Goal: Task Accomplishment & Management: Complete application form

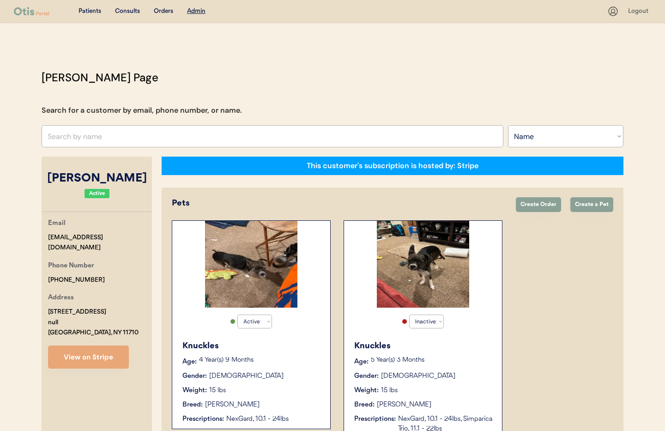
select select ""Name""
select select "true"
select select "false"
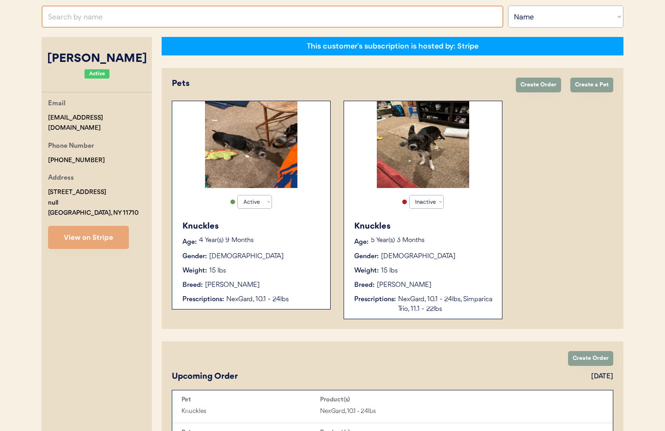
click at [100, 17] on input "text" at bounding box center [273, 17] width 462 height 22
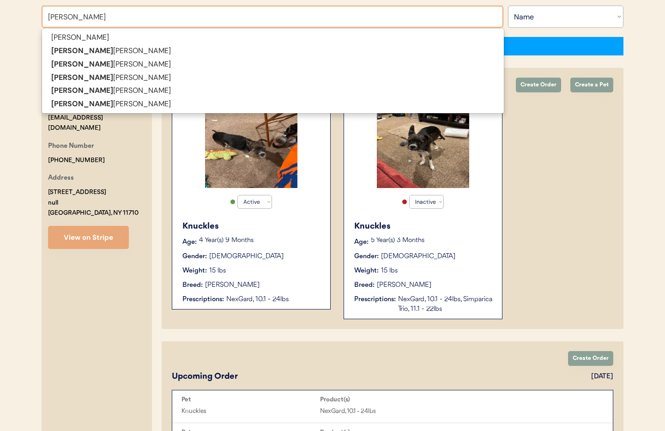
type input "[PERSON_NAME]"
type input "Ryan Walters"
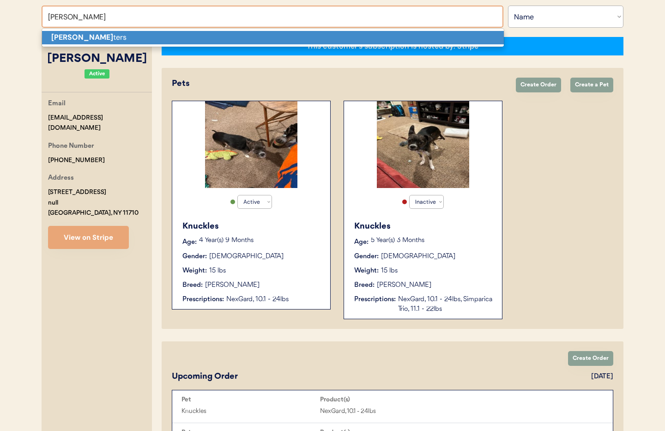
click at [106, 35] on p "Ryan Wal ters" at bounding box center [273, 37] width 462 height 13
type input "Ryan Walters"
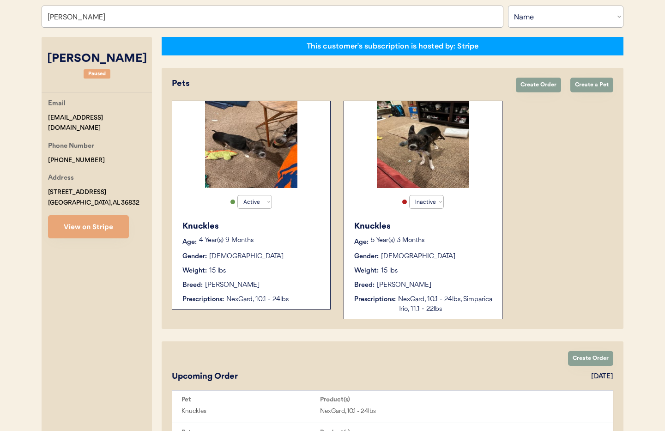
select select "true"
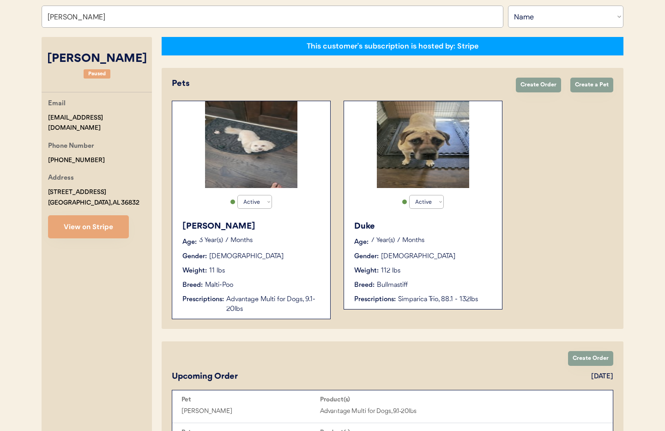
scroll to position [121, 0]
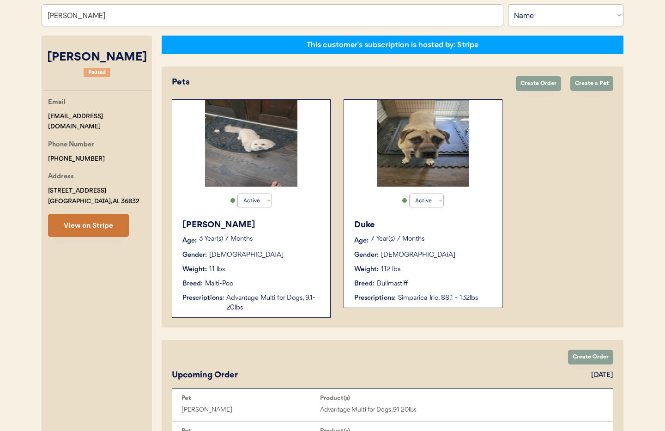
click at [107, 229] on button "View on Stripe" at bounding box center [88, 225] width 81 height 23
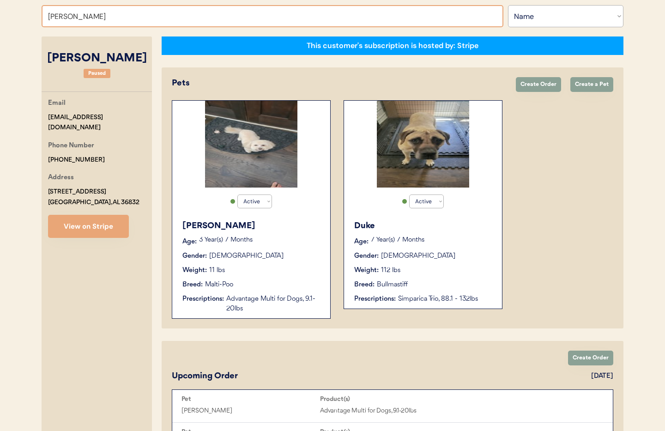
click at [102, 18] on input "Ryan Walters" at bounding box center [273, 16] width 462 height 22
drag, startPoint x: 80, startPoint y: 18, endPoint x: 11, endPoint y: 14, distance: 69.4
click at [11, 14] on div "Patients Consults Orders Admin Logout Otis Admin Page Search for a customer by …" at bounding box center [332, 227] width 665 height 695
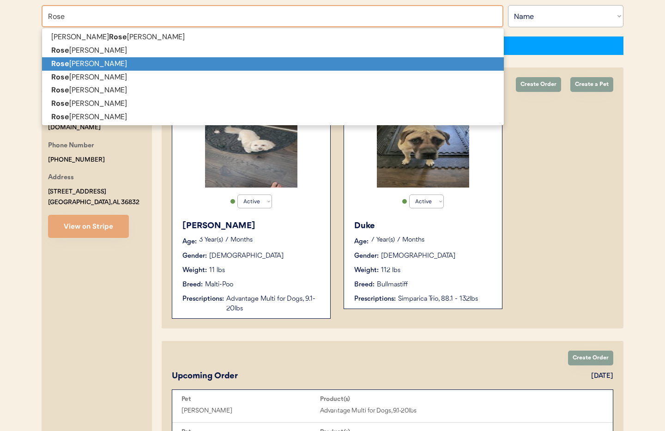
click at [70, 69] on p "Rose Byrne" at bounding box center [273, 63] width 462 height 13
type input "Rose Byrne"
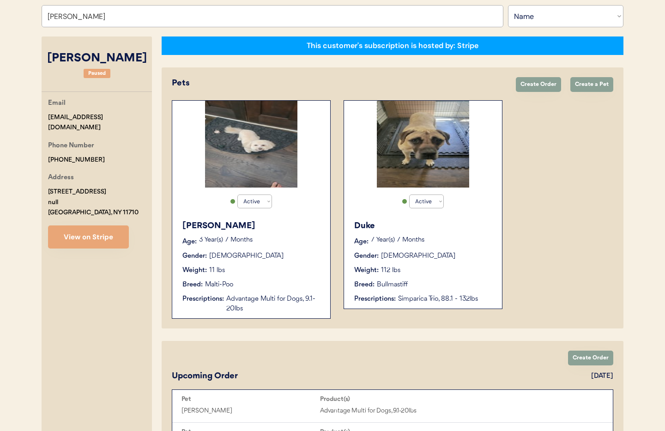
select select "false"
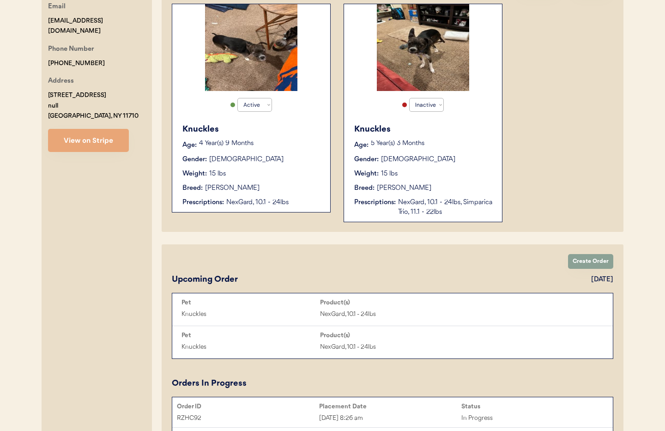
scroll to position [219, 0]
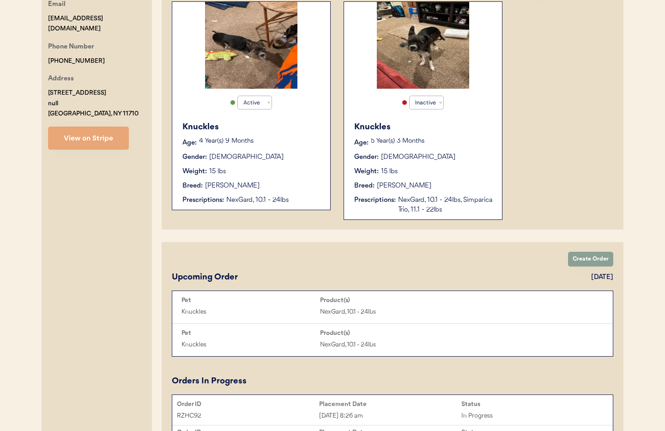
type input "Rose Byrne"
click at [297, 174] on div "Weight: 15 lbs" at bounding box center [251, 172] width 139 height 10
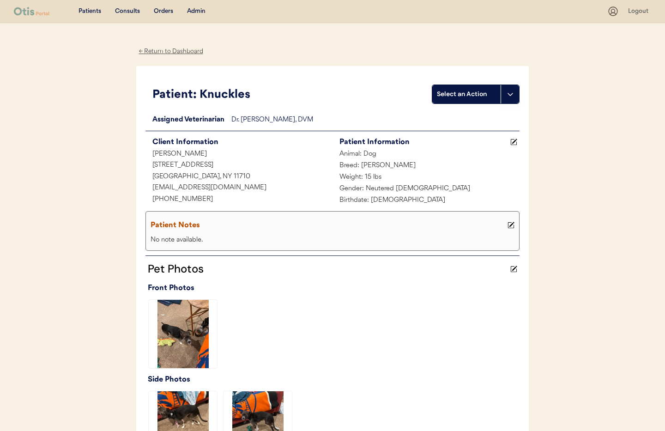
click at [151, 51] on div "← Return to Dashboard" at bounding box center [170, 51] width 69 height 11
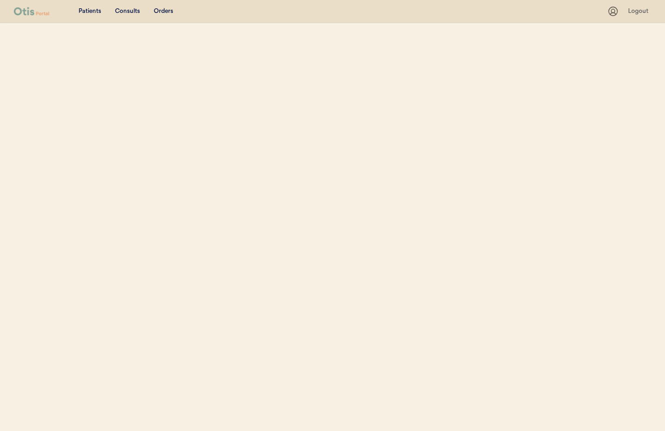
select select ""Name""
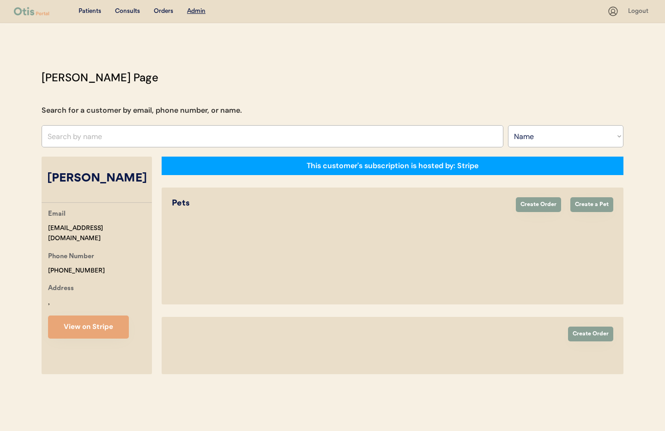
select select "true"
select select "false"
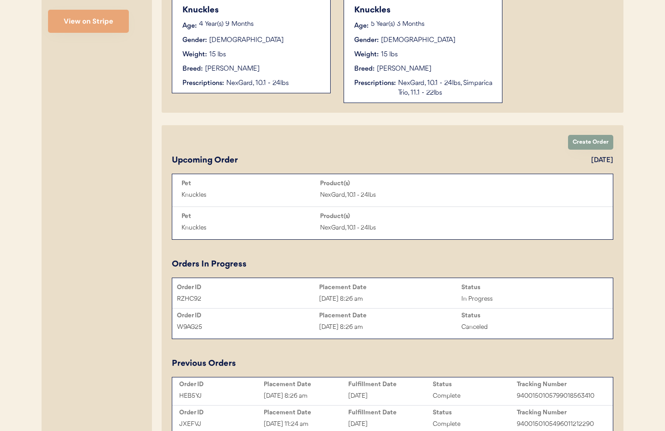
scroll to position [338, 0]
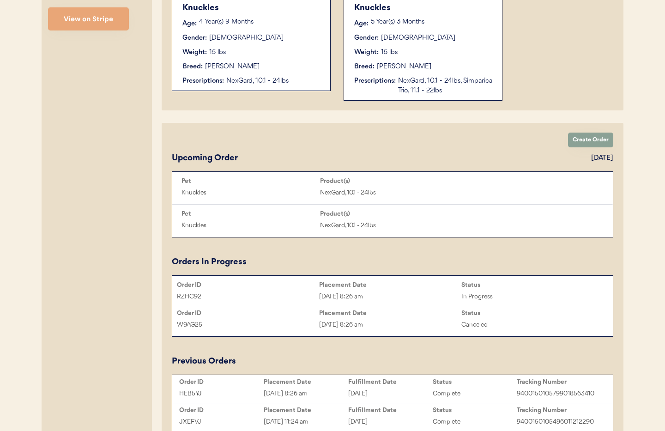
click at [387, 293] on div "[DATE] 8:26 am" at bounding box center [390, 296] width 142 height 11
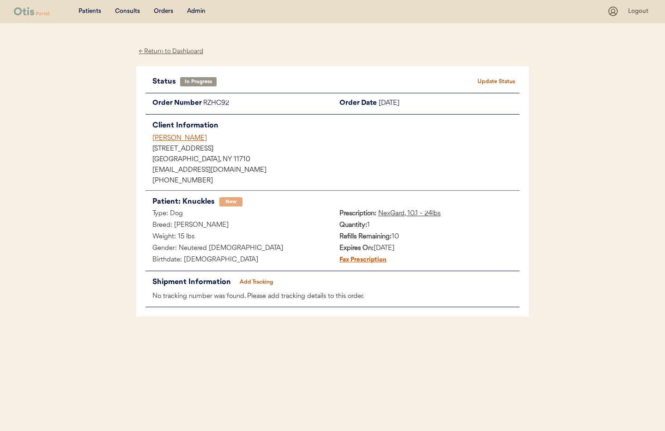
click at [195, 12] on div "Admin" at bounding box center [196, 11] width 18 height 9
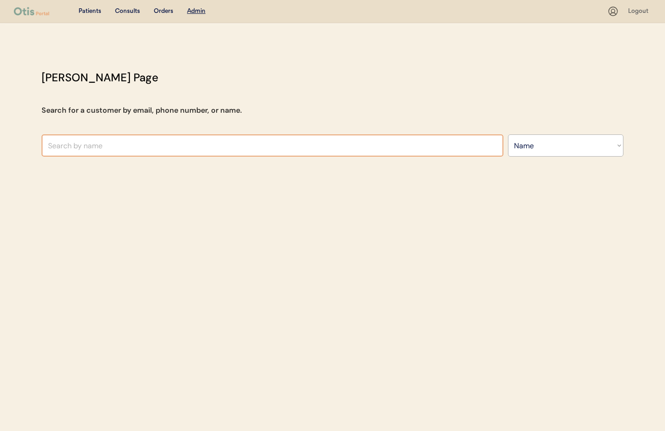
select select ""Name""
click at [187, 149] on input "text" at bounding box center [273, 145] width 462 height 22
type input "phi"
type input "philippa Kohn"
type input "phil"
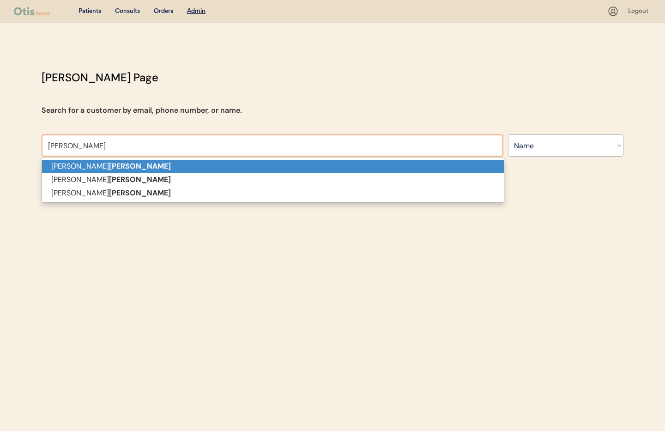
click at [128, 168] on p "Tonya Phillips" at bounding box center [273, 166] width 462 height 13
type input "[PERSON_NAME]"
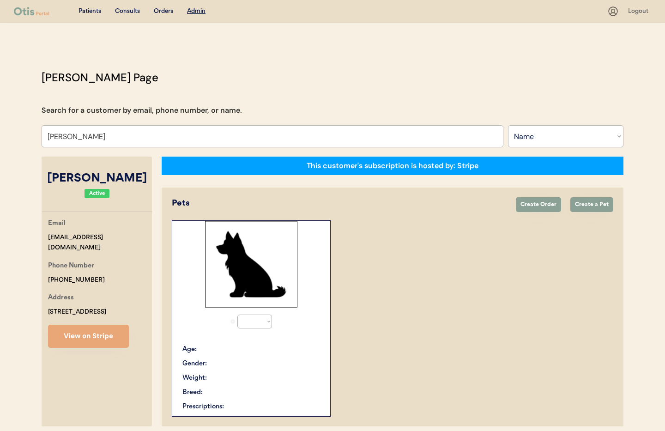
select select "true"
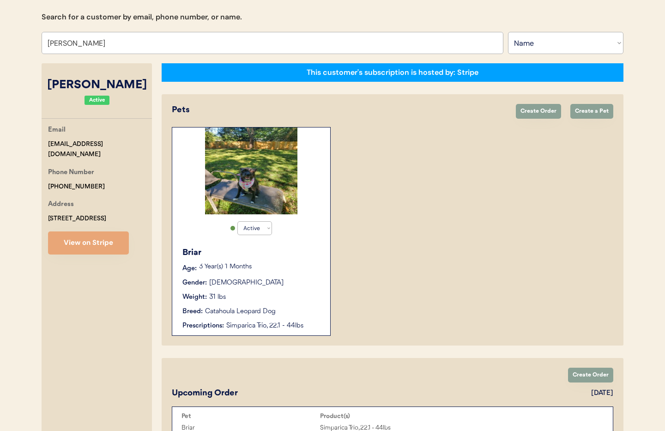
scroll to position [65, 0]
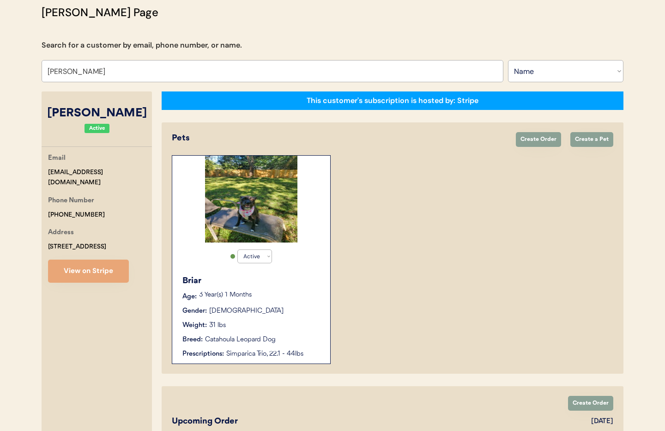
type input "[PERSON_NAME]"
click at [107, 267] on button "View on Stripe" at bounding box center [88, 271] width 81 height 23
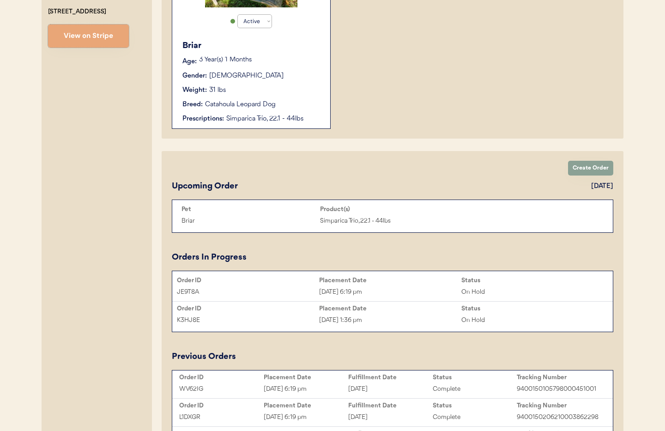
scroll to position [433, 0]
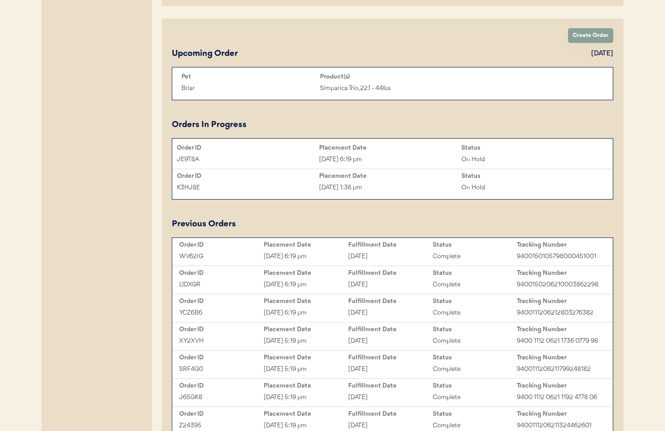
click at [371, 187] on div "[DATE] 1:36 pm" at bounding box center [390, 187] width 142 height 11
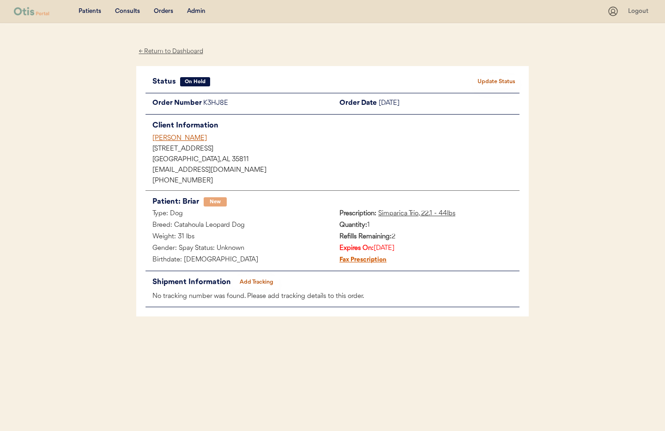
click at [497, 81] on button "Update Status" at bounding box center [496, 81] width 46 height 13
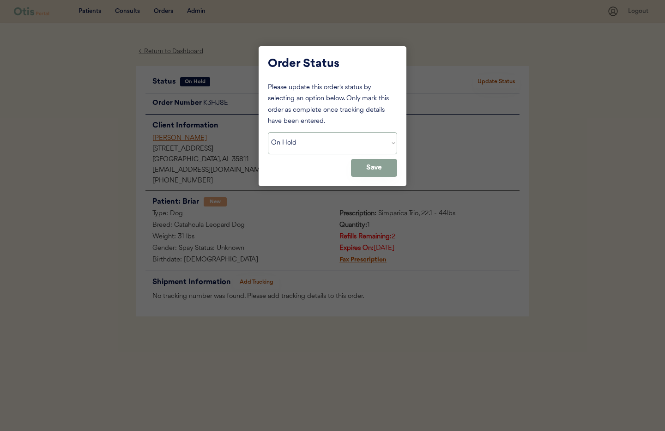
click at [318, 143] on select "Status On Hold New In Progress Complete Pending HW Consent Canceled" at bounding box center [332, 143] width 129 height 22
select select ""cancelled""
click at [268, 132] on select "Status On Hold New In Progress Complete Pending HW Consent Canceled" at bounding box center [332, 143] width 129 height 22
click at [368, 170] on button "Save" at bounding box center [374, 168] width 46 height 18
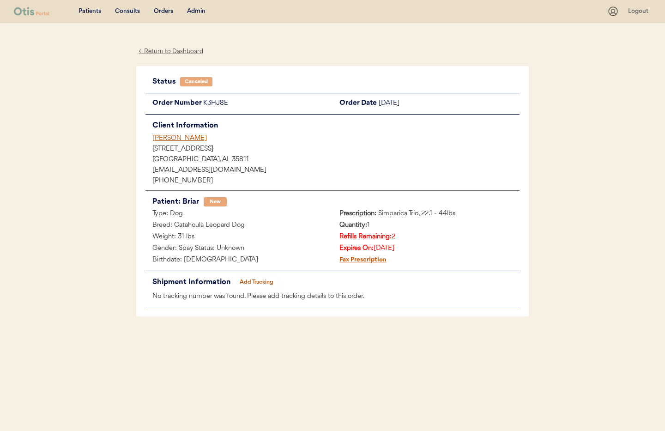
click at [171, 137] on div "[PERSON_NAME]" at bounding box center [335, 138] width 367 height 10
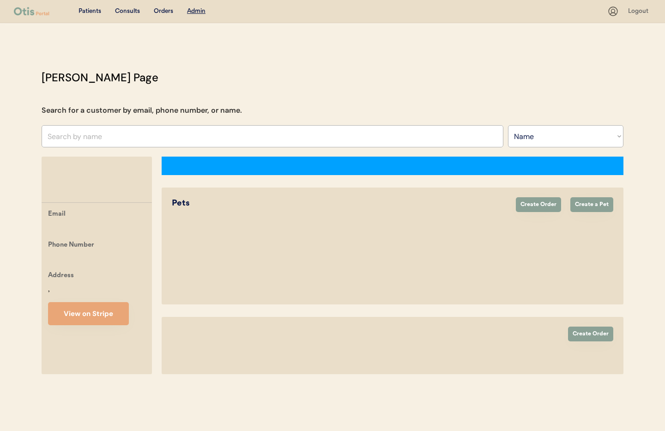
select select ""Name""
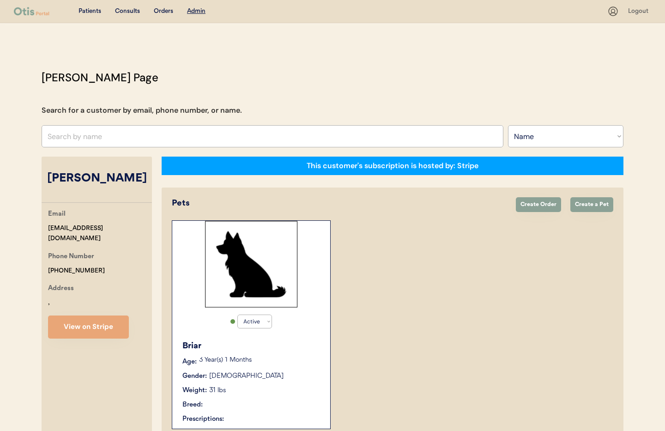
select select "true"
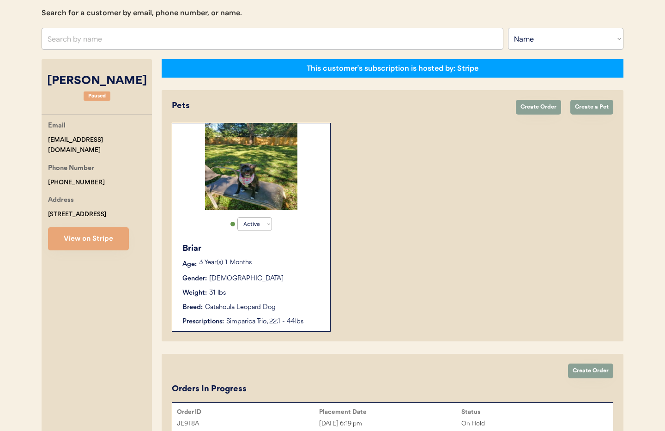
scroll to position [133, 0]
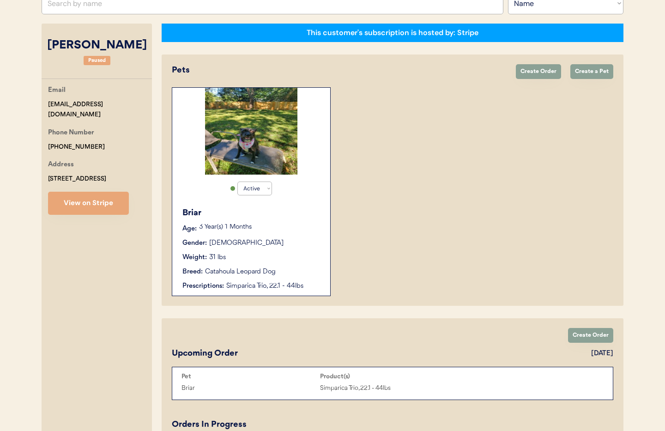
click at [293, 220] on div "Briar Age: [DEMOGRAPHIC_DATA] Year(s) 1 Months Gender: [DEMOGRAPHIC_DATA] Weigh…" at bounding box center [251, 248] width 149 height 93
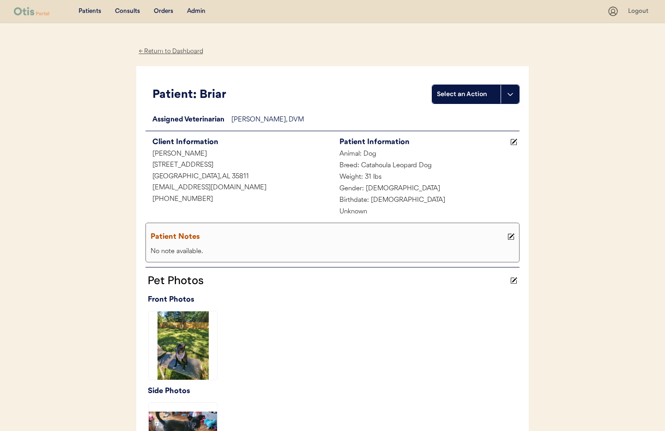
click at [177, 51] on div "← Return to Dashboard" at bounding box center [170, 51] width 69 height 11
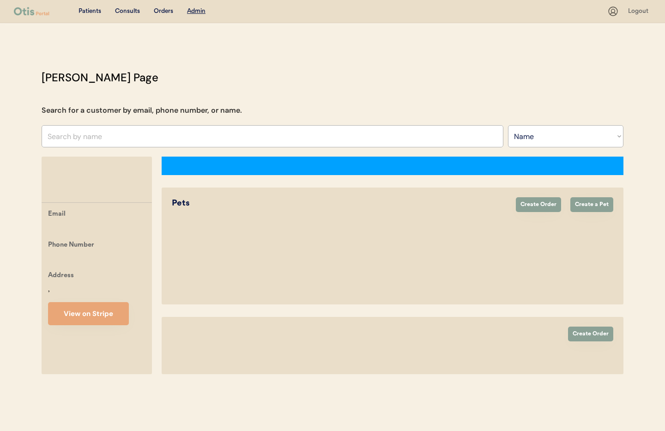
select select ""Name""
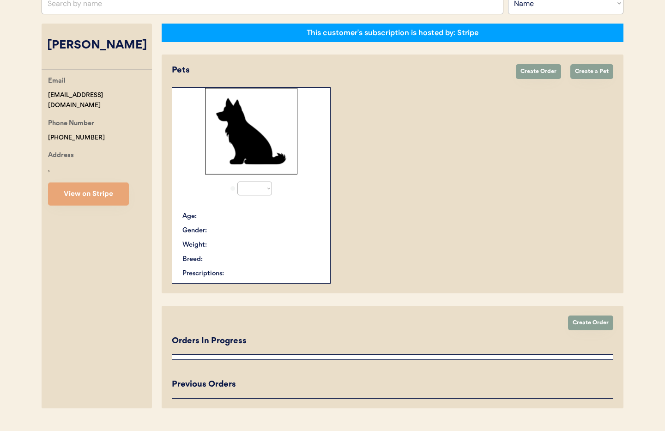
select select "true"
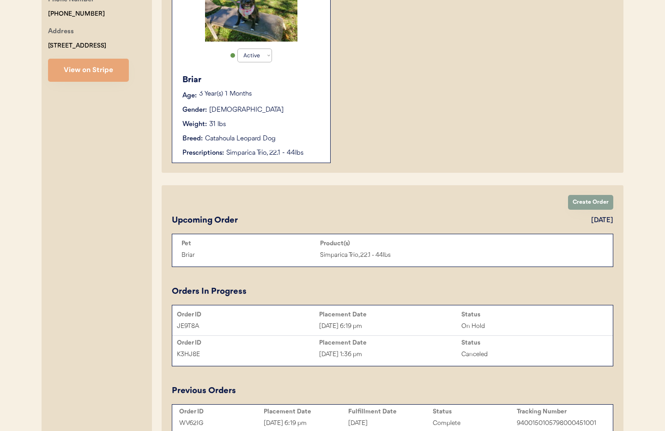
scroll to position [270, 0]
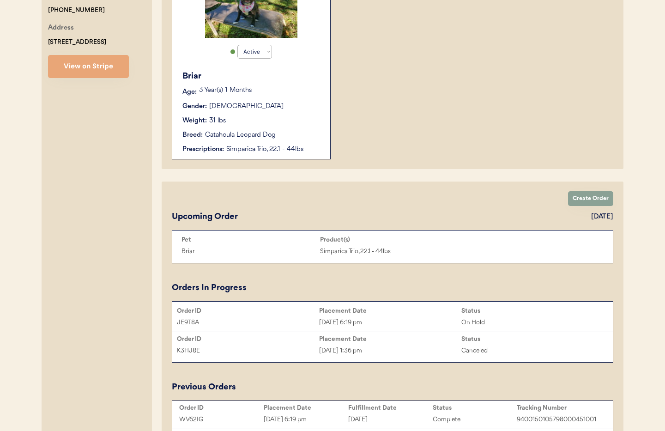
click at [282, 117] on div "Weight: 31 lbs" at bounding box center [251, 121] width 139 height 10
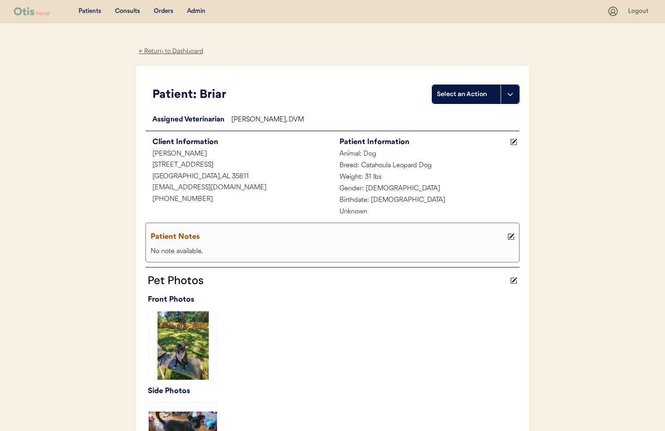
click at [507, 100] on button at bounding box center [510, 94] width 18 height 18
click at [472, 117] on div "Create a consult" at bounding box center [478, 113] width 91 height 19
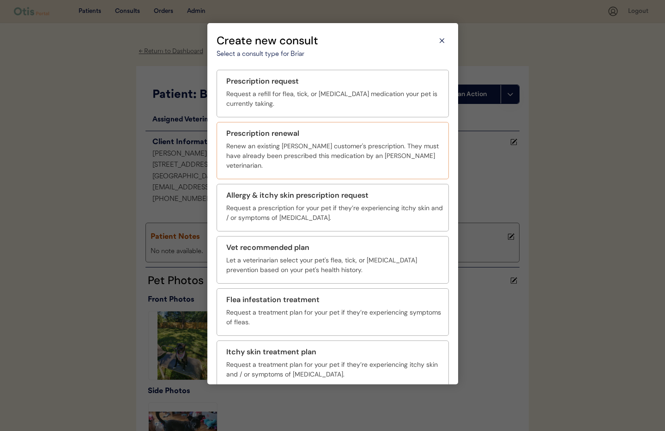
click at [247, 136] on div "Prescription renewal" at bounding box center [262, 133] width 73 height 11
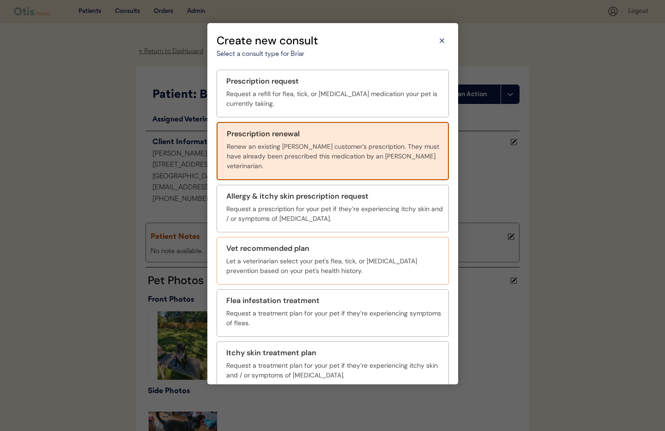
scroll to position [34, 0]
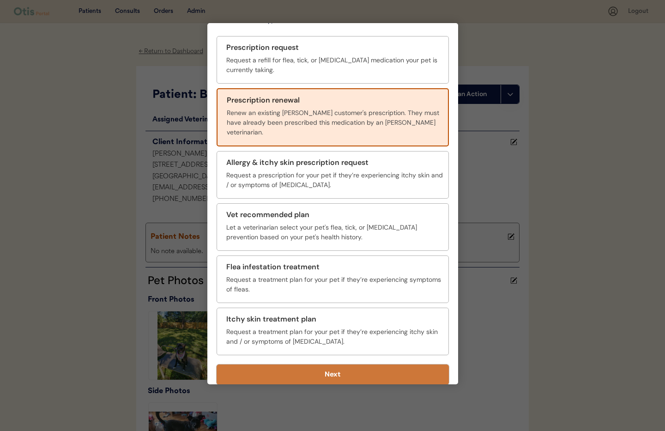
drag, startPoint x: 383, startPoint y: 366, endPoint x: 382, endPoint y: 317, distance: 48.5
click at [383, 366] on button "Next" at bounding box center [333, 374] width 232 height 20
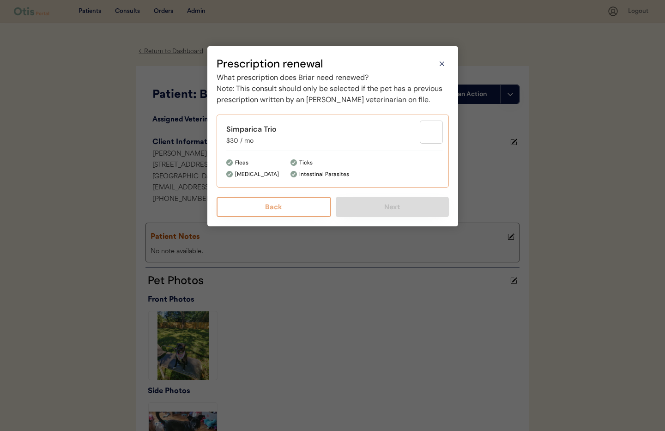
click at [300, 167] on div "Ticks" at bounding box center [305, 163] width 13 height 8
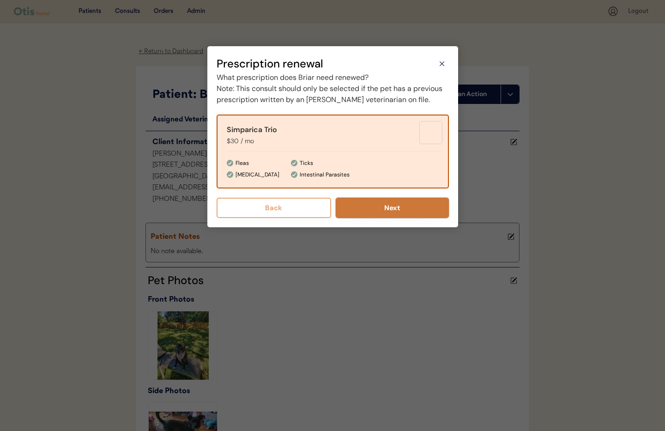
click at [391, 218] on button "Next" at bounding box center [392, 208] width 113 height 20
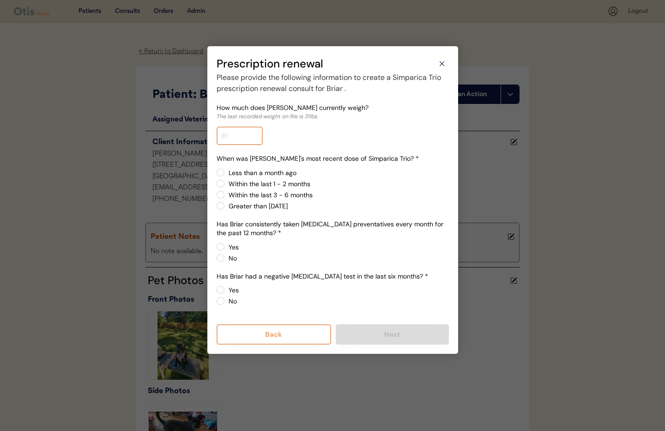
click at [231, 136] on input "input" at bounding box center [240, 136] width 46 height 18
type input "33.0"
drag, startPoint x: 221, startPoint y: 185, endPoint x: 293, endPoint y: 198, distance: 73.2
click at [226, 185] on label "Within the last 1 - 2 months" at bounding box center [337, 184] width 223 height 6
click at [216, 176] on input "Within the last 1 - 2 months" at bounding box center [213, 173] width 6 height 6
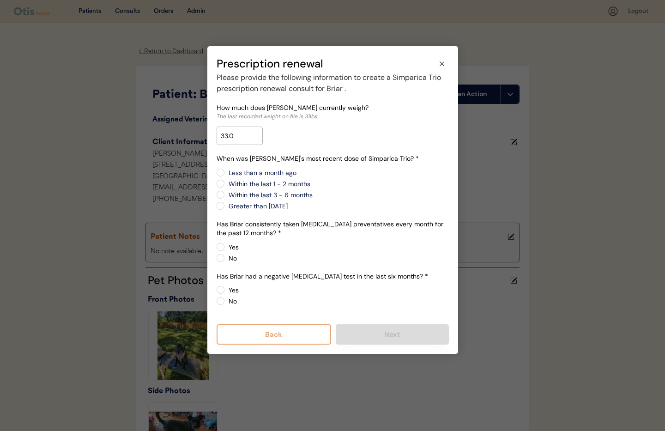
radio input "true"
click at [226, 247] on label "Yes" at bounding box center [337, 247] width 223 height 6
click at [216, 247] on input "Yes" at bounding box center [213, 247] width 6 height 6
radio input "true"
click at [226, 289] on label "Yes" at bounding box center [337, 290] width 223 height 6
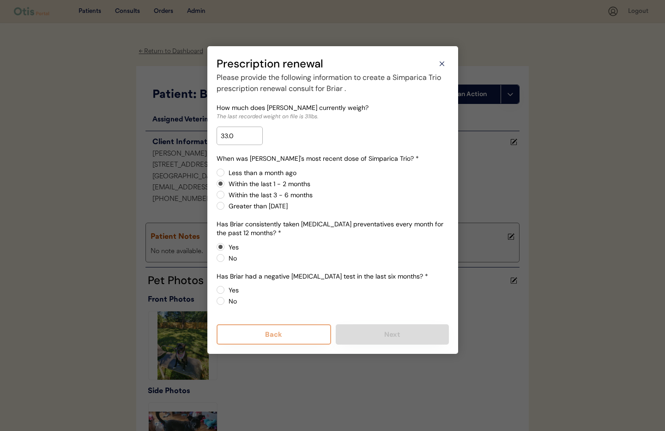
click at [216, 289] on input "Yes" at bounding box center [213, 290] width 6 height 6
radio input "true"
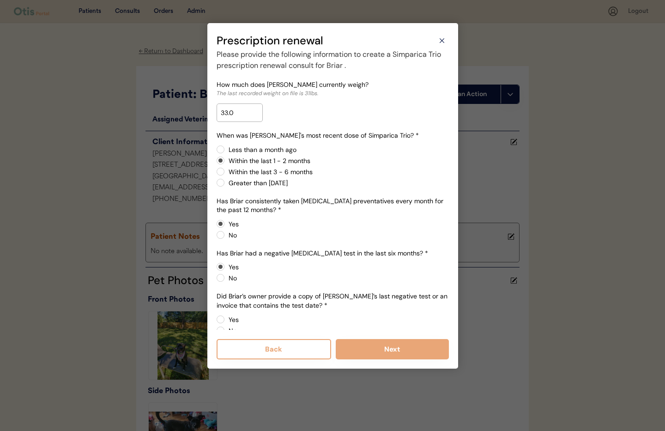
scroll to position [15, 0]
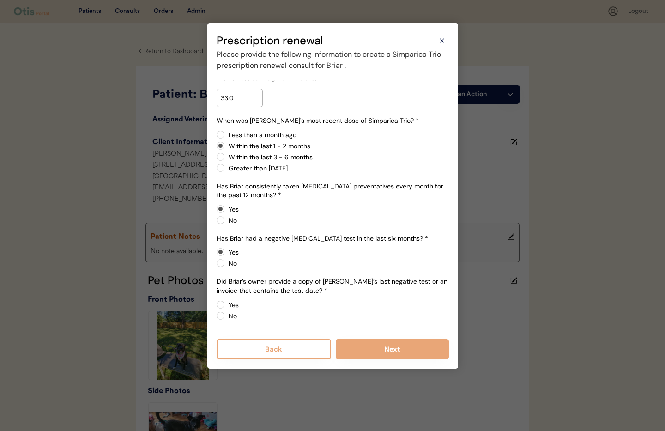
click at [226, 315] on label "No" at bounding box center [337, 316] width 223 height 6
click at [216, 308] on input "No" at bounding box center [213, 305] width 6 height 6
radio input "true"
click at [385, 347] on button "Next" at bounding box center [392, 349] width 113 height 20
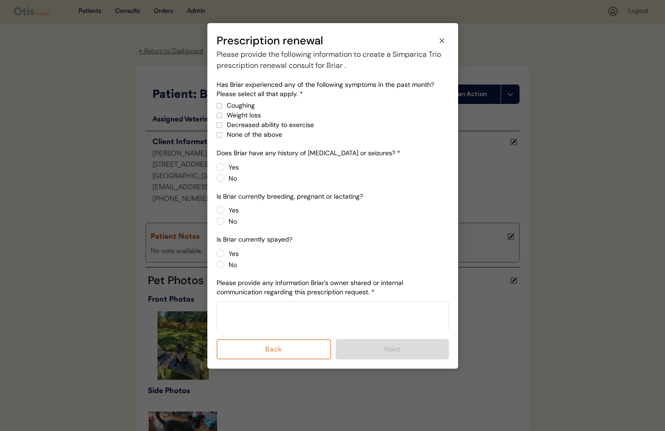
drag, startPoint x: 218, startPoint y: 134, endPoint x: 225, endPoint y: 145, distance: 12.7
click at [218, 134] on div at bounding box center [219, 135] width 5 height 5
click at [226, 177] on label "No" at bounding box center [337, 178] width 223 height 6
click at [216, 170] on input "No" at bounding box center [213, 167] width 6 height 6
radio input "true"
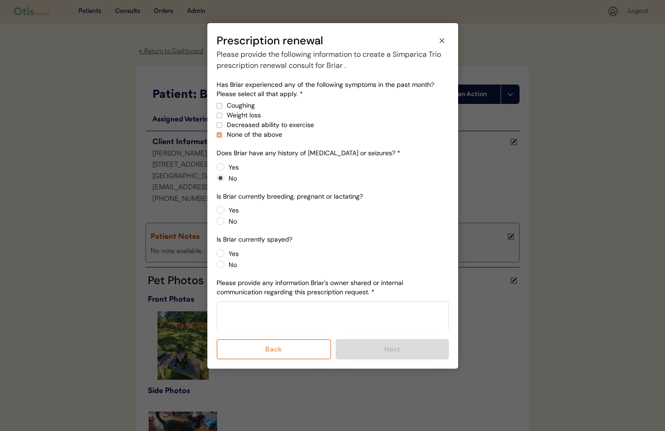
click at [226, 220] on label "No" at bounding box center [337, 221] width 223 height 6
click at [216, 213] on input "No" at bounding box center [213, 210] width 6 height 6
radio input "true"
click at [226, 254] on label "Yes" at bounding box center [337, 253] width 223 height 6
click at [216, 254] on input "Yes" at bounding box center [213, 253] width 6 height 6
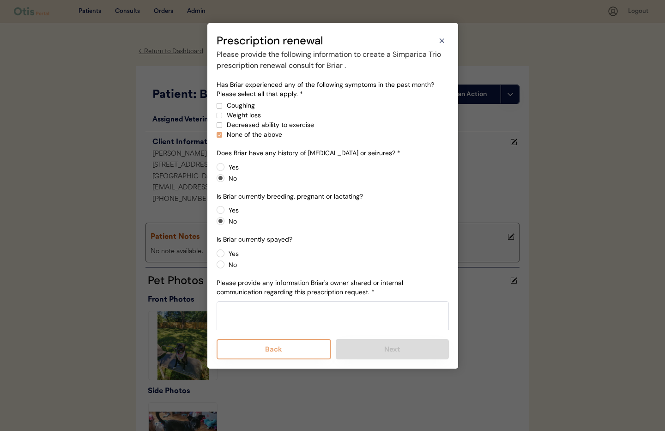
radio input "true"
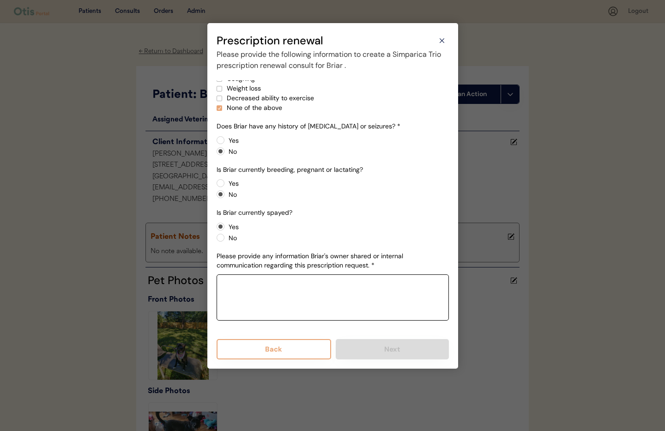
click at [247, 290] on textarea at bounding box center [333, 297] width 232 height 46
paste textarea "What is Briar's current weight? 33 pounds Does she have any history of epilepsy…"
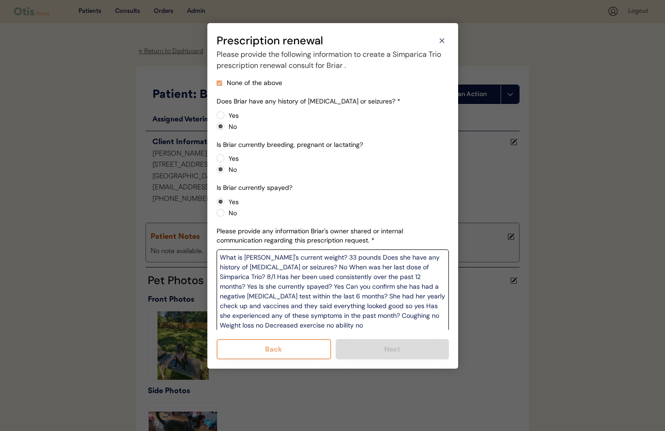
scroll to position [64, 0]
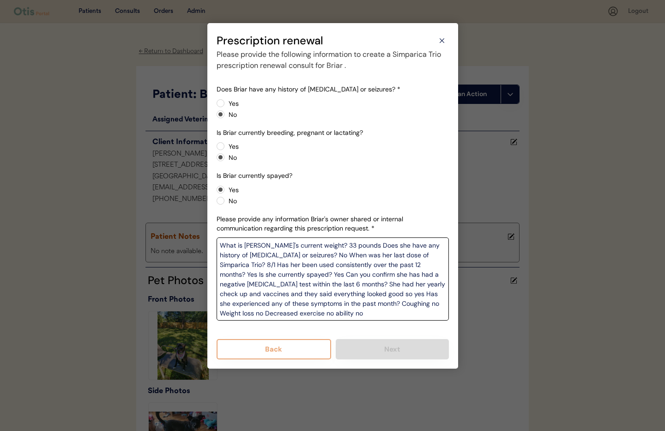
type textarea "What is Briar's current weight? 33 pounds Does she have any history of epilepsy…"
click at [316, 330] on div "Please provide the following information to create a Simparica Trio prescriptio…" at bounding box center [333, 204] width 232 height 310
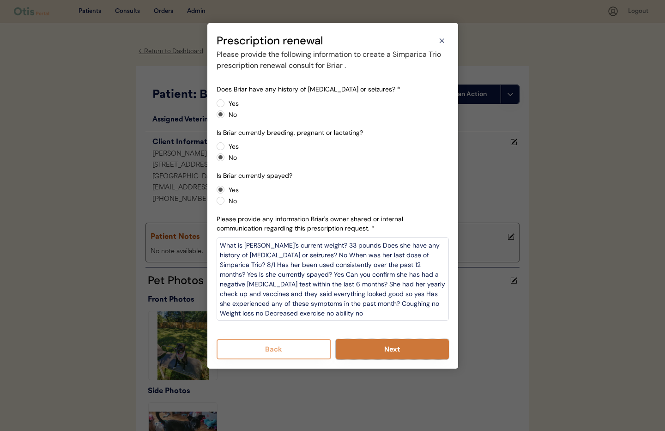
click at [381, 358] on button "Next" at bounding box center [392, 349] width 113 height 20
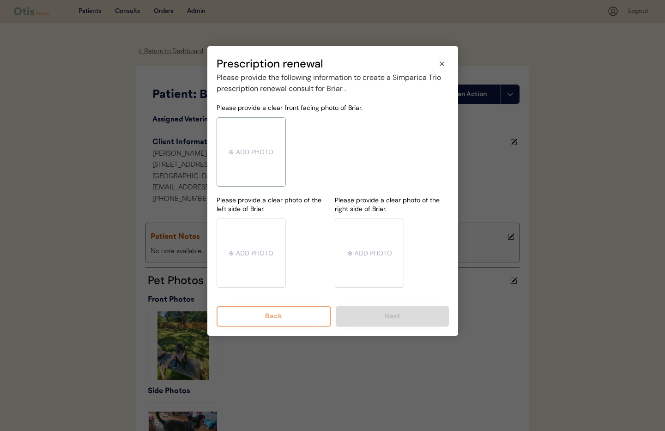
click at [258, 147] on input "file" at bounding box center [251, 152] width 68 height 68
click at [248, 151] on input "file" at bounding box center [251, 152] width 68 height 68
type input "C:\fakepath\mms-MM1aedf5b9bf92fe3a8f90a0b575e7e676-2a87c5f9-8c20-4244-be77-1a64…"
click at [253, 243] on input "file" at bounding box center [251, 253] width 68 height 68
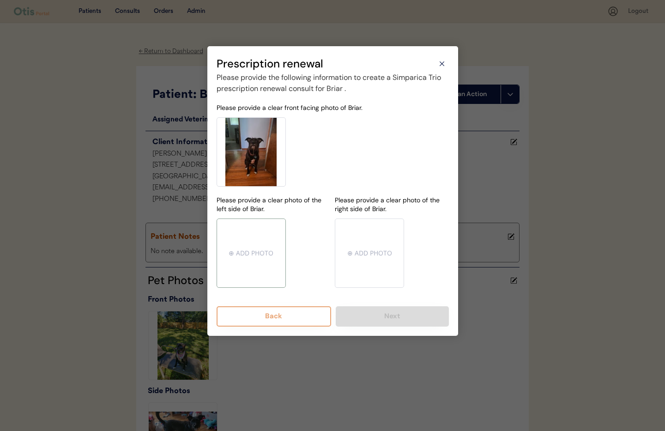
type input "C:\fakepath\mms-MMc7418ef230169be8e5aee015519e5a7e-870ab58a-24d1-45b4-bf7c-764c…"
click at [355, 258] on input "file" at bounding box center [369, 253] width 68 height 68
type input "C:\fakepath\mms-MM854e90df6b1cef542b8d9276a5e3f4e1-f72b1d56-0ddd-4995-b88c-887b…"
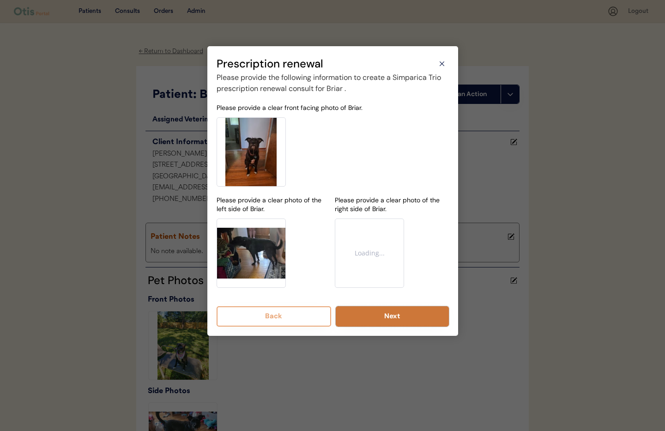
click at [391, 321] on button "Next" at bounding box center [392, 316] width 113 height 20
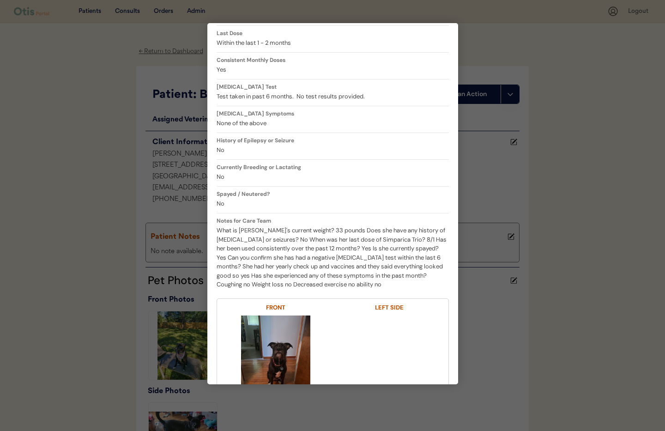
scroll to position [287, 0]
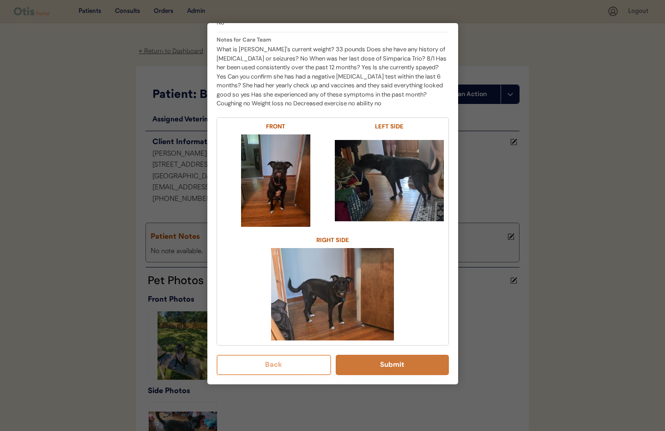
click at [407, 366] on button "Submit" at bounding box center [392, 365] width 113 height 20
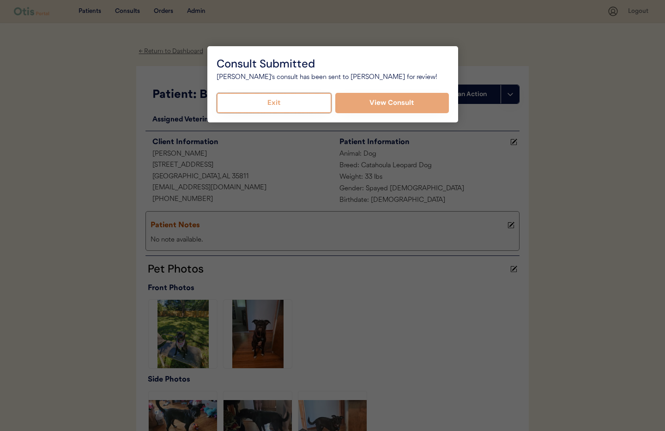
click at [297, 102] on button "Exit" at bounding box center [274, 103] width 115 height 20
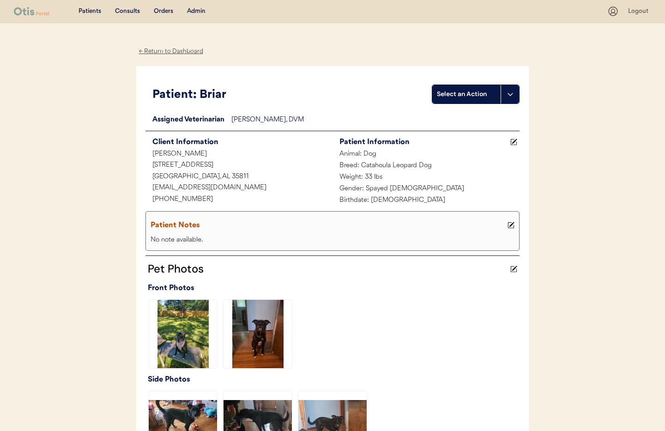
scroll to position [260, 0]
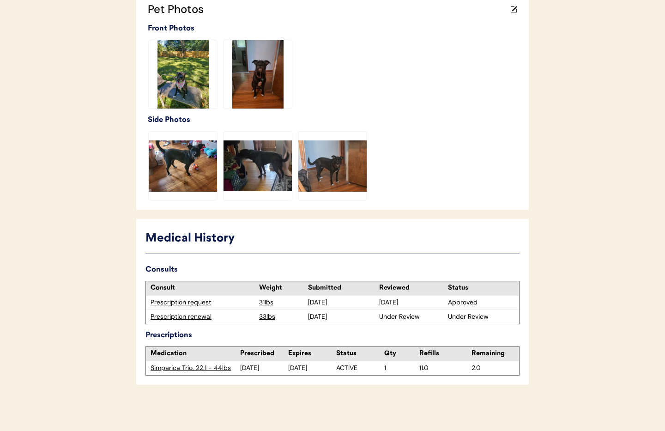
click at [178, 317] on div "Prescription renewal" at bounding box center [203, 316] width 104 height 9
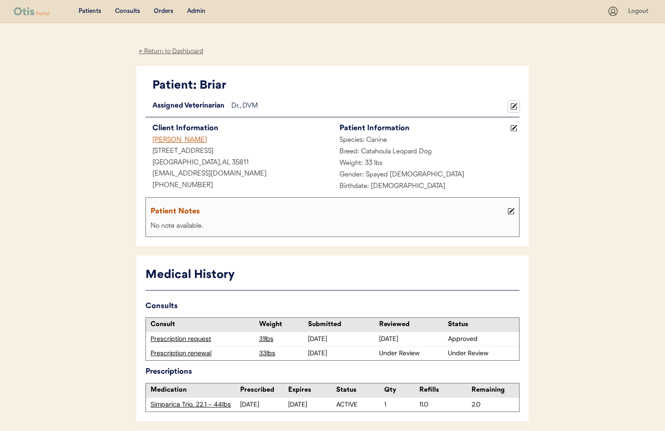
click at [515, 105] on use at bounding box center [514, 106] width 6 height 6
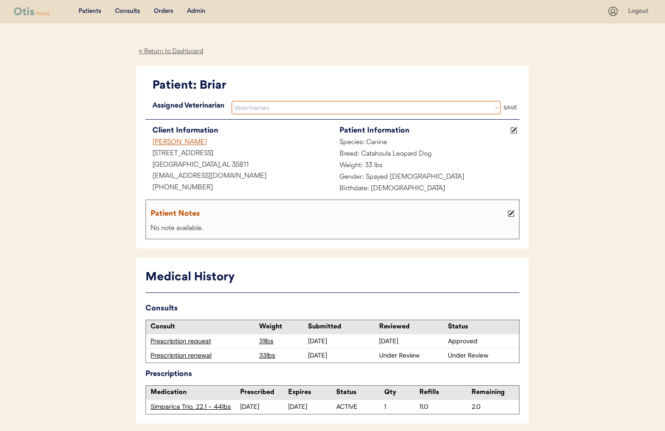
click at [258, 109] on select "Veterinarian Erin Belleville Hillary Braverman Kit Warren" at bounding box center [366, 108] width 270 height 14
select select ""1348695171700984260__LOOKUP__1733767339806x932322702314707600""
click at [231, 101] on select "Veterinarian Erin Belleville Hillary Braverman Kit Warren" at bounding box center [366, 108] width 270 height 14
drag, startPoint x: 511, startPoint y: 106, endPoint x: 503, endPoint y: 114, distance: 11.4
click at [511, 106] on div "SAVE" at bounding box center [510, 108] width 18 height 6
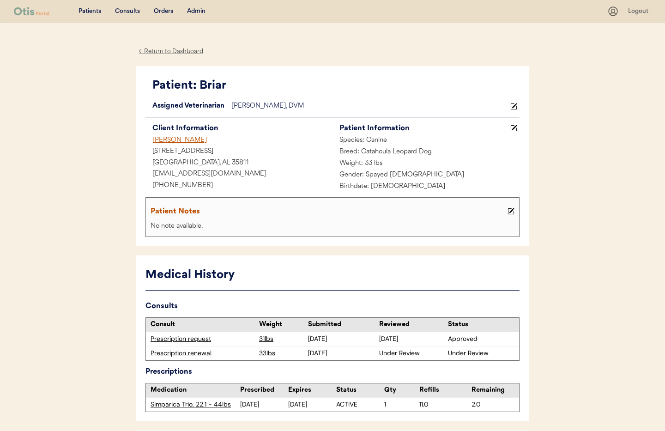
click at [165, 50] on div "← Return to Dashboard" at bounding box center [170, 51] width 69 height 11
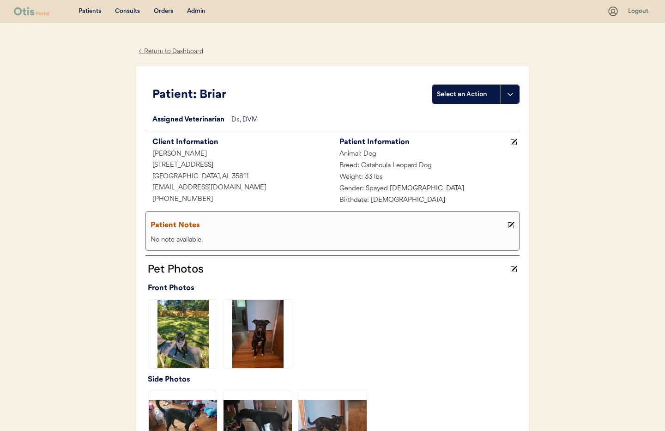
click at [199, 12] on div "Admin" at bounding box center [196, 11] width 18 height 9
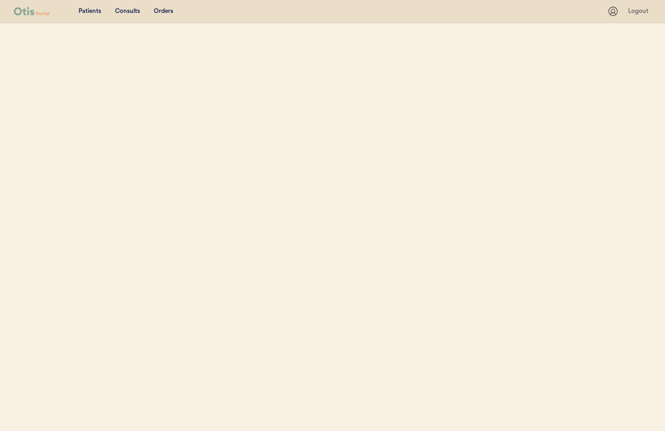
select select ""Name""
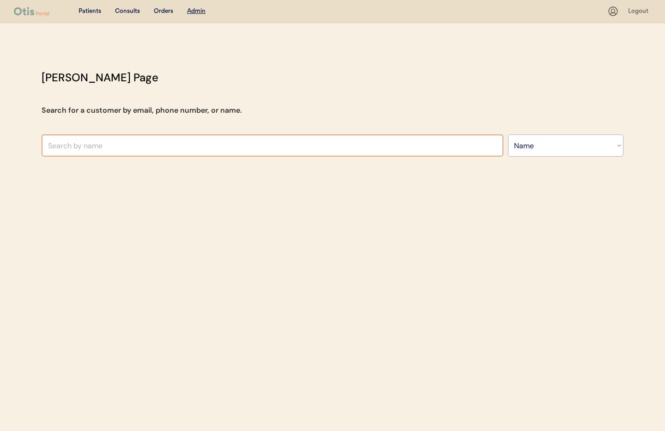
drag, startPoint x: 131, startPoint y: 149, endPoint x: 243, endPoint y: 142, distance: 112.0
click at [132, 148] on input "text" at bounding box center [273, 145] width 462 height 22
click at [114, 139] on input "text" at bounding box center [273, 145] width 462 height 22
type input "st"
type input "[PERSON_NAME]"
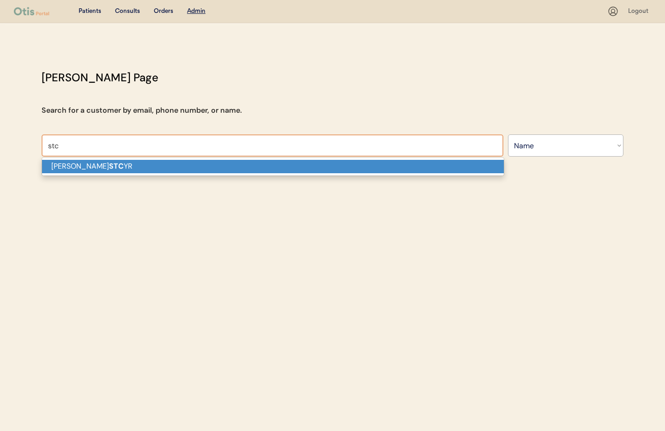
click at [118, 172] on p "[PERSON_NAME] STC YR" at bounding box center [273, 166] width 462 height 13
type input "[PERSON_NAME]"
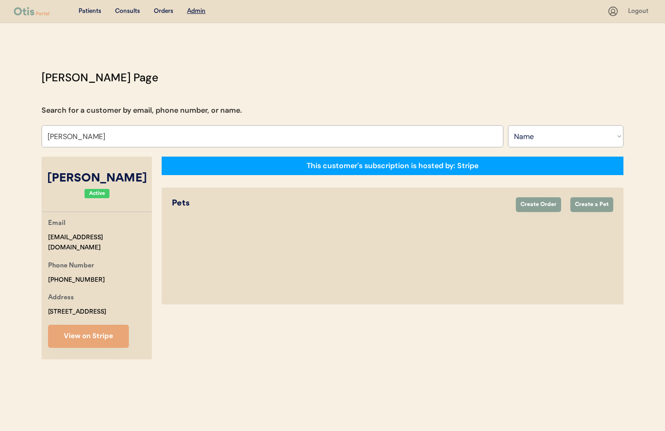
select select "true"
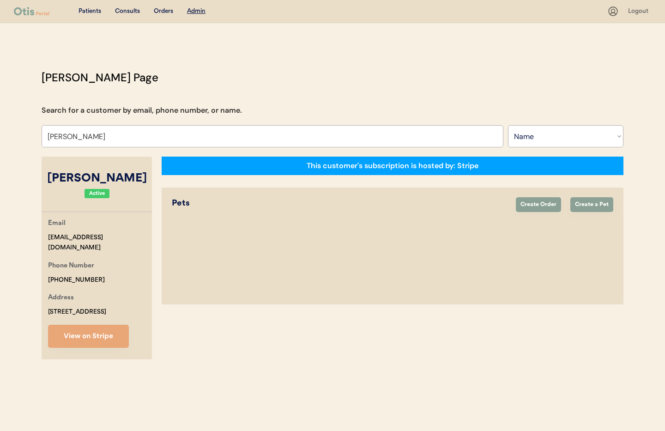
select select "true"
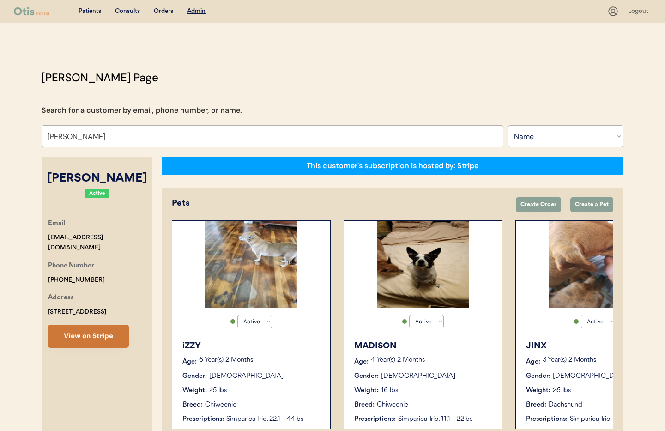
type input "[PERSON_NAME]"
click at [93, 336] on button "View on Stripe" at bounding box center [88, 336] width 81 height 23
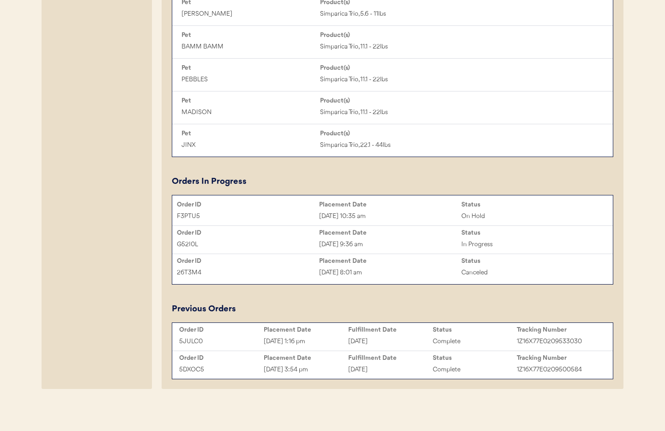
scroll to position [639, 0]
click at [397, 211] on div "Sep 8, 2025 10:35 am" at bounding box center [390, 215] width 142 height 11
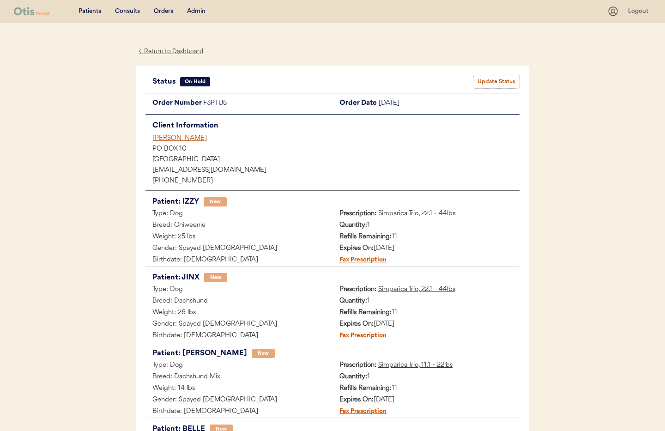
click at [493, 83] on button "Update Status" at bounding box center [496, 81] width 46 height 13
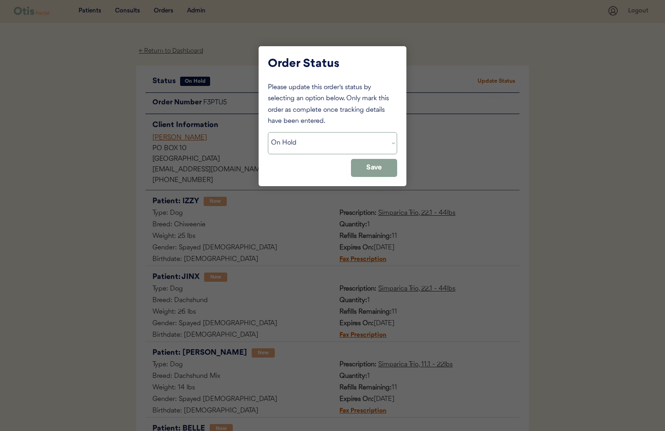
click at [283, 141] on select "Status On Hold New In Progress Complete Pending HW Consent Canceled" at bounding box center [332, 143] width 129 height 22
select select ""cancelled""
click at [268, 132] on select "Status On Hold New In Progress Complete Pending HW Consent Canceled" at bounding box center [332, 143] width 129 height 22
click at [368, 174] on button "Save" at bounding box center [374, 168] width 46 height 18
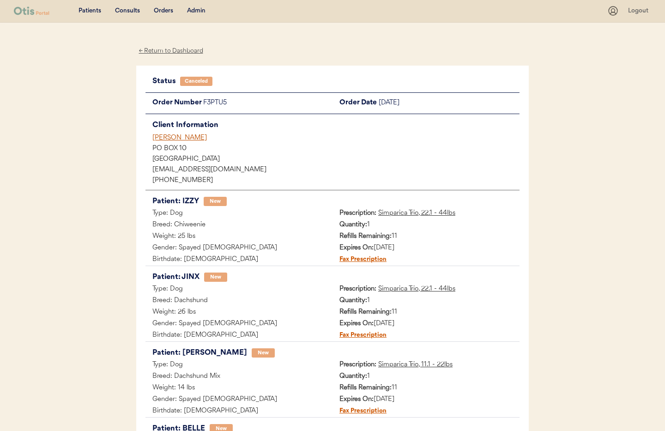
click at [179, 54] on div "← Return to Dashboard" at bounding box center [170, 51] width 69 height 11
